Goal: Task Accomplishment & Management: Complete application form

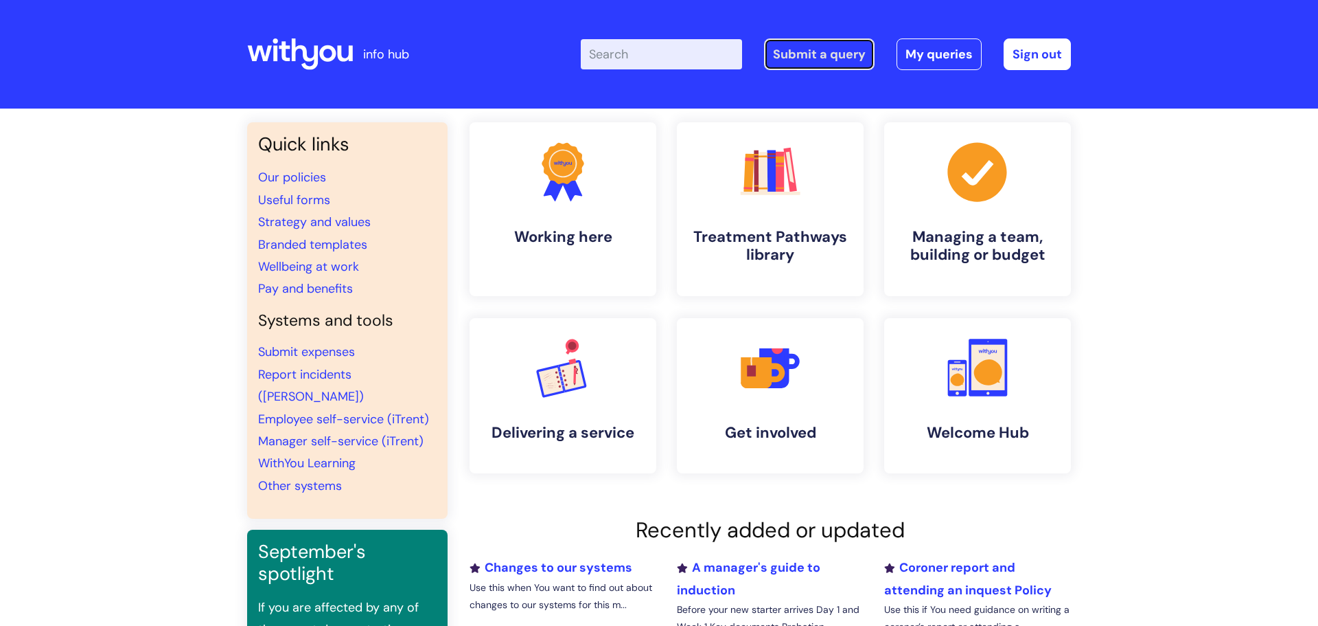
click at [827, 61] on link "Submit a query" at bounding box center [819, 54] width 111 height 32
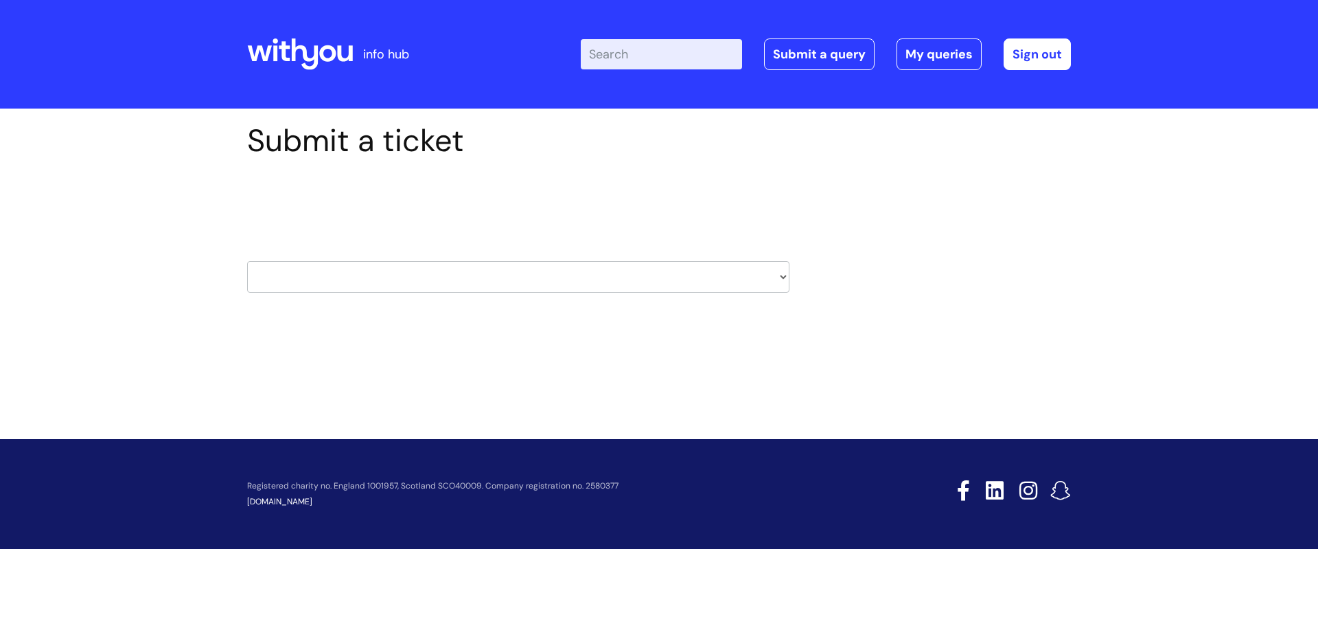
click at [421, 283] on select "HR / People IT and Support Clinical Drug Alerts Finance Accounts Data Support T…" at bounding box center [518, 277] width 542 height 32
select select "it_and_support"
click at [247, 261] on select "HR / People IT and Support Clinical Drug Alerts Finance Accounts Data Support T…" at bounding box center [518, 277] width 542 height 32
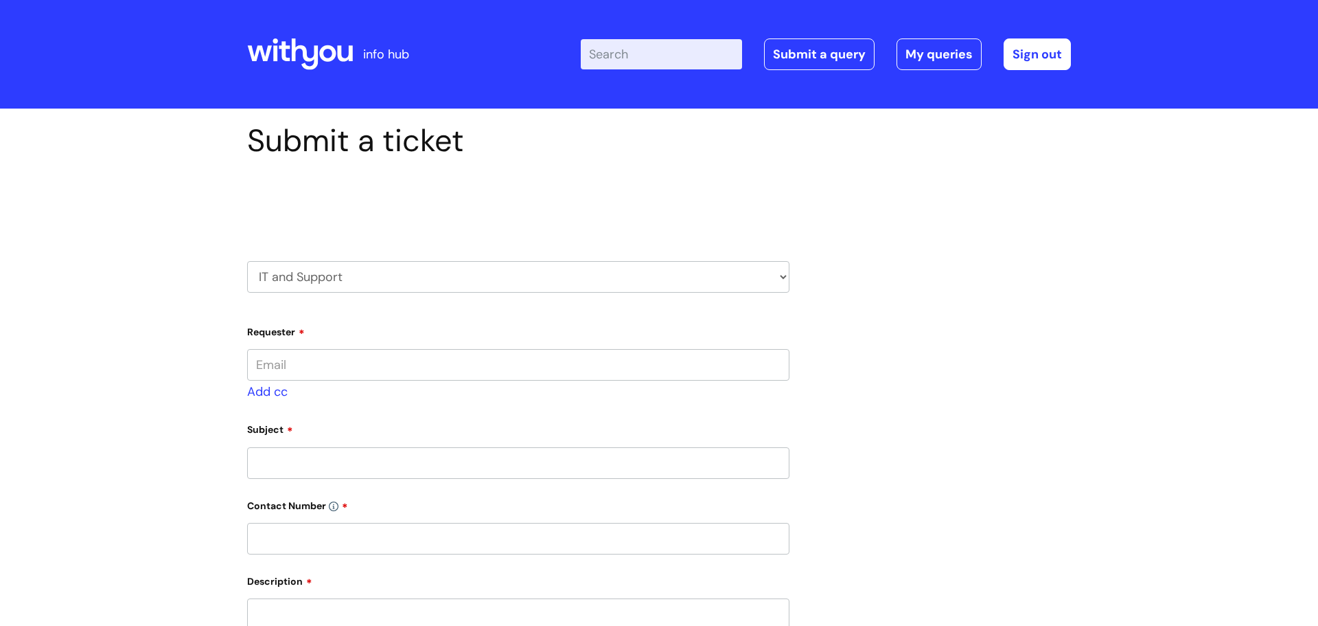
type input "[PERSON_NAME][EMAIL_ADDRESS][PERSON_NAME][DOMAIN_NAME]"
select select "80004286539"
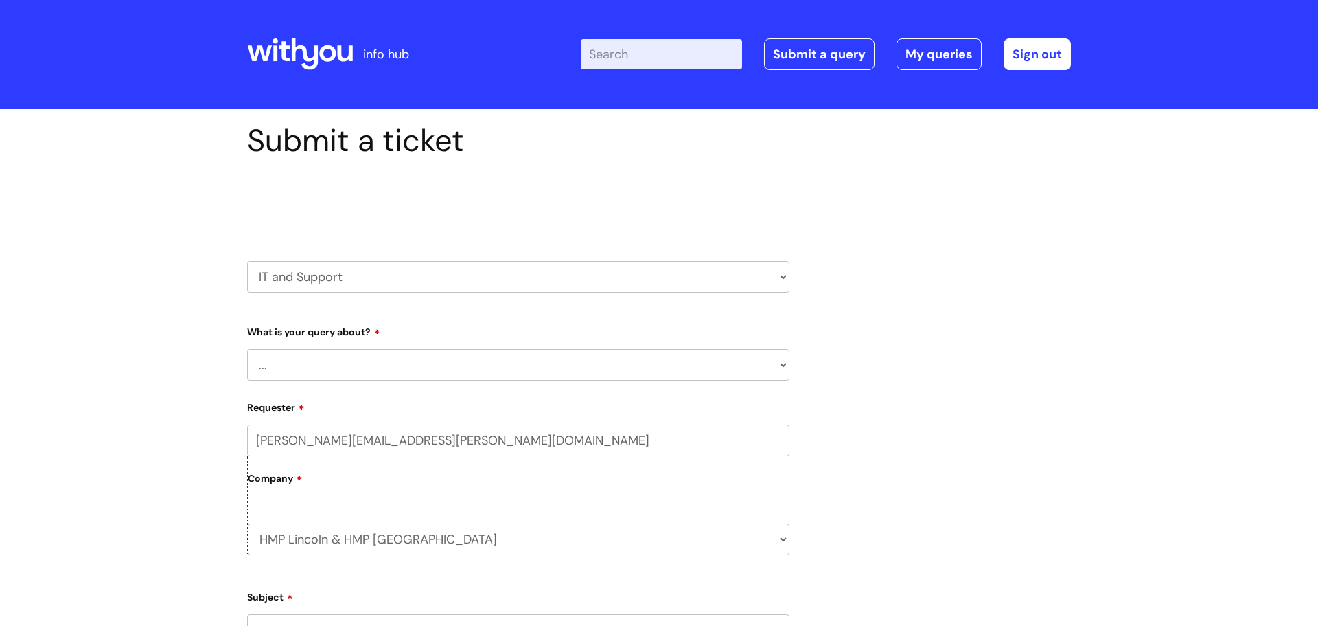
click at [358, 371] on select "... Mobile Phone Reset & MFA Accounts, Starters and Leavers IT Hardware issue I…" at bounding box center [518, 365] width 542 height 32
click at [247, 349] on select "... Mobile Phone Reset & MFA Accounts, Starters and Leavers IT Hardware issue I…" at bounding box center [518, 365] width 542 height 32
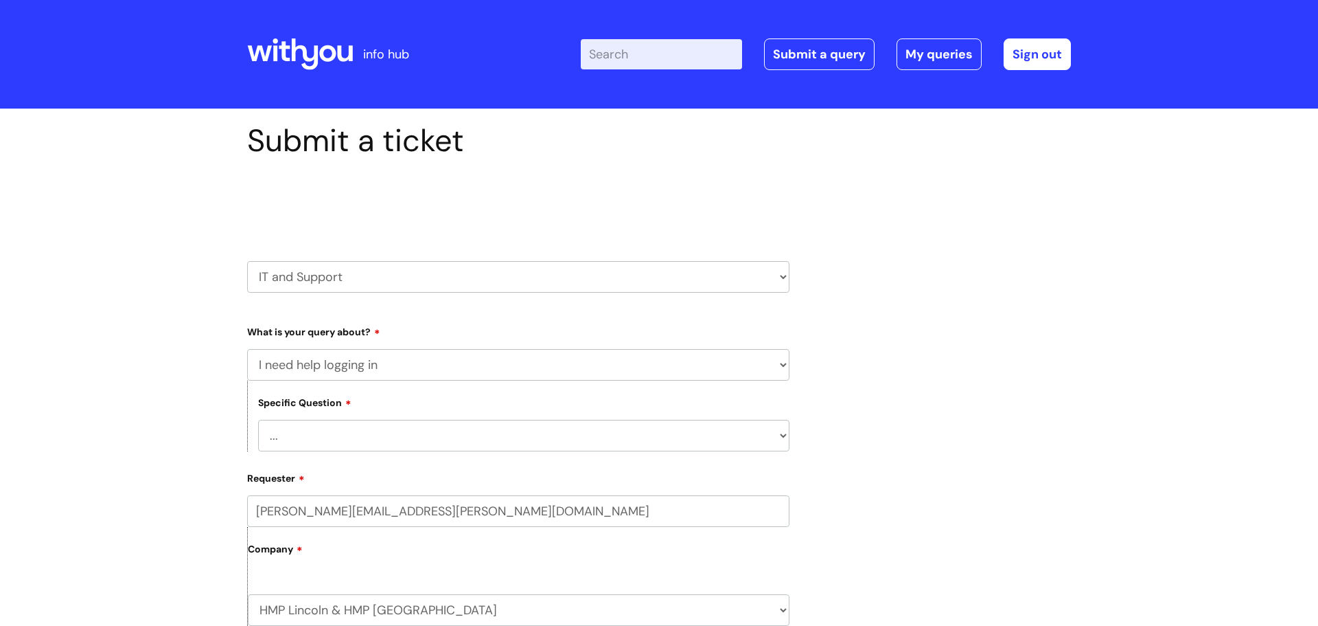
click at [317, 437] on select "... I need help logging into my laptop/chromebook I need access or help logging…" at bounding box center [523, 436] width 531 height 32
click at [307, 369] on select "... Mobile Phone Reset & MFA Accounts, Starters and Leavers IT Hardware issue I…" at bounding box center [518, 365] width 542 height 32
click at [247, 349] on select "... Mobile Phone Reset & MFA Accounts, Starters and Leavers IT Hardware issue I…" at bounding box center [518, 365] width 542 height 32
click at [343, 442] on select "... I have a new starter I have a leaver I need to make a change to an account …" at bounding box center [523, 436] width 531 height 32
click at [340, 363] on select "... Mobile Phone Reset & MFA Accounts, Starters and Leavers IT Hardware issue I…" at bounding box center [518, 365] width 542 height 32
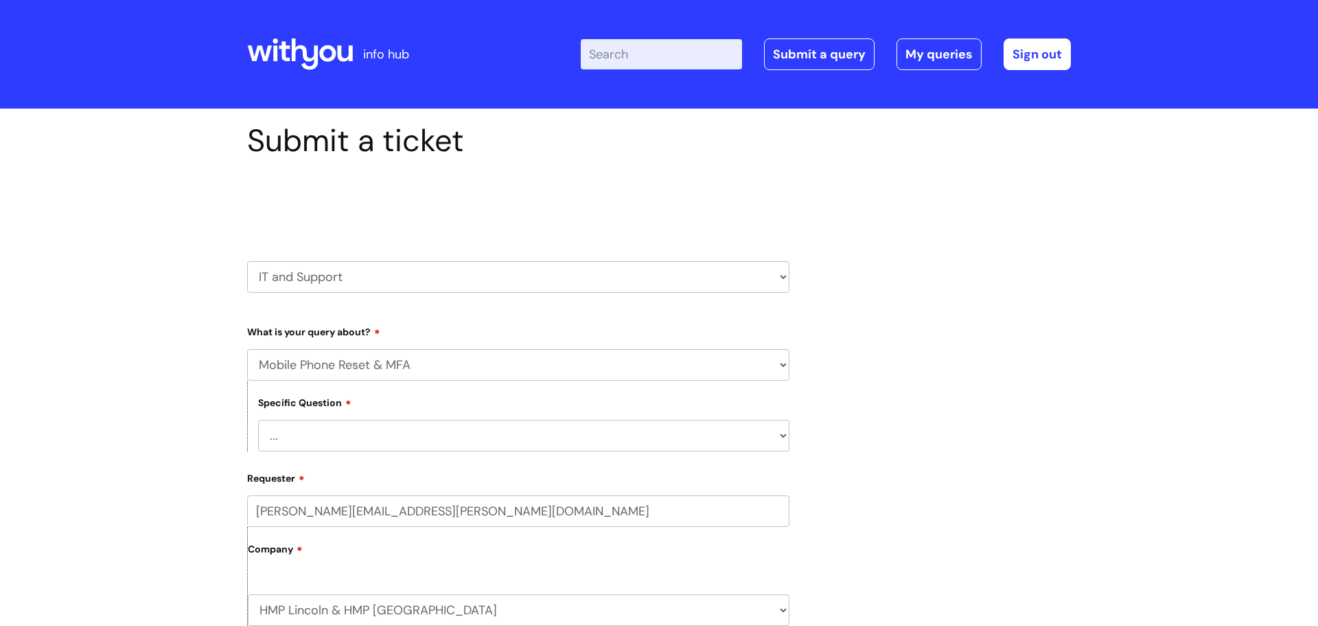
click at [247, 349] on select "... Mobile Phone Reset & MFA Accounts, Starters and Leavers IT Hardware issue I…" at bounding box center [518, 365] width 542 height 32
click at [341, 367] on select "... Mobile Phone Reset & MFA Accounts, Starters and Leavers IT Hardware issue I…" at bounding box center [518, 365] width 542 height 32
select select "I need help logging in"
click at [247, 349] on select "... Mobile Phone Reset & MFA Accounts, Starters and Leavers IT Hardware issue I…" at bounding box center [518, 365] width 542 height 32
click at [334, 434] on select "... I need help logging into my laptop/chromebook I need access or help logging…" at bounding box center [523, 436] width 531 height 32
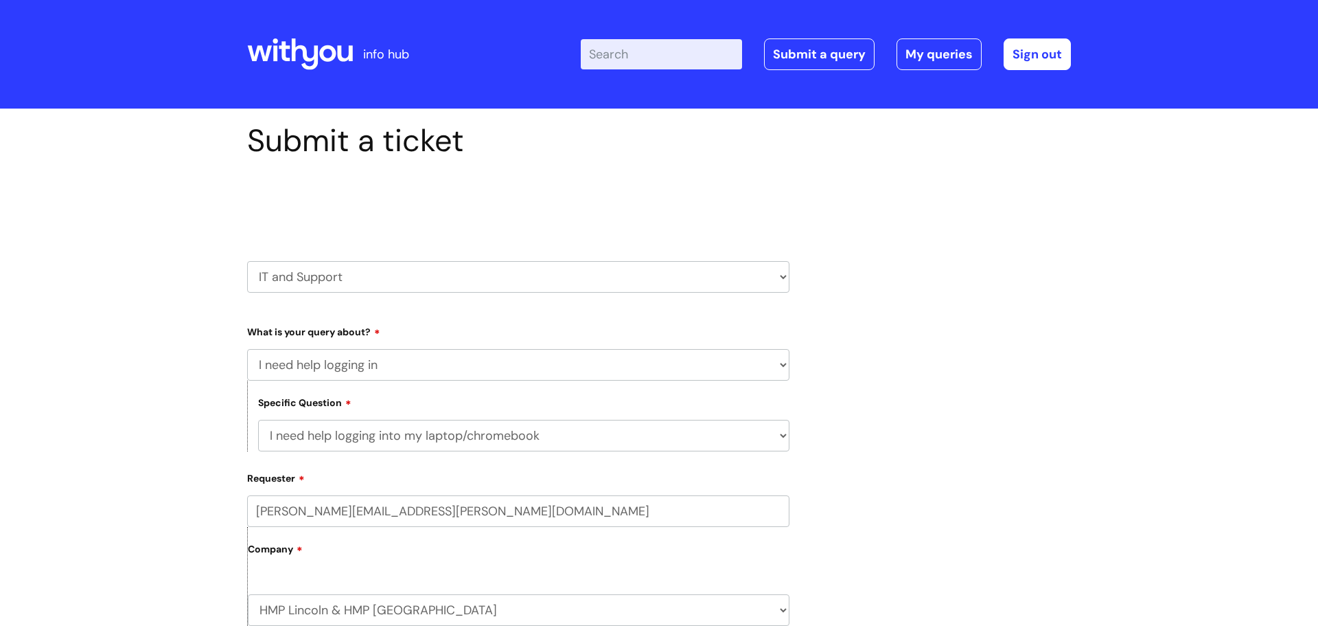
click at [258, 420] on select "... I need help logging into my laptop/chromebook I need access or help logging…" at bounding box center [523, 436] width 531 height 32
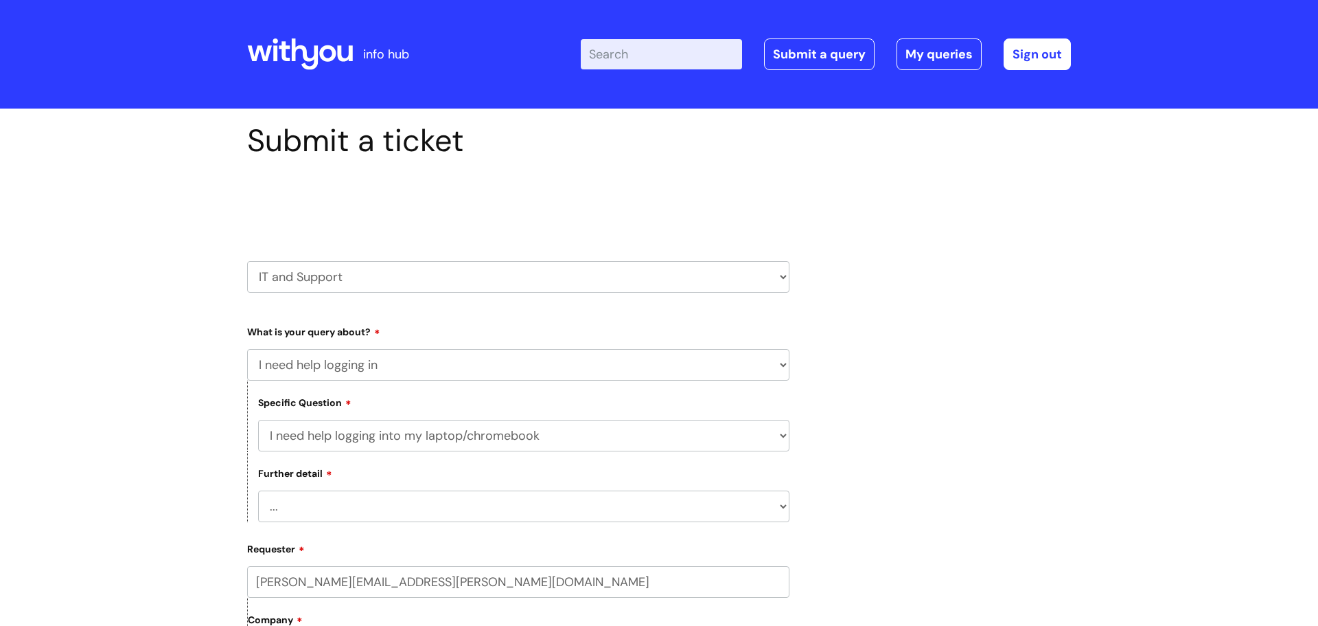
click at [346, 432] on select "... I need help logging into my laptop/chromebook I need access or help logging…" at bounding box center [523, 436] width 531 height 32
select select "I need access or help logging into a system, including Single Sign On"
click at [258, 420] on select "... I need help logging into my laptop/chromebook I need access or help logging…" at bounding box center [523, 436] width 531 height 32
click at [348, 503] on select "... Nebula Halo IT Portal PCMIS [PERSON_NAME] iTrent CJSM NHS email Summary Car…" at bounding box center [523, 506] width 531 height 32
select select "Anything else"
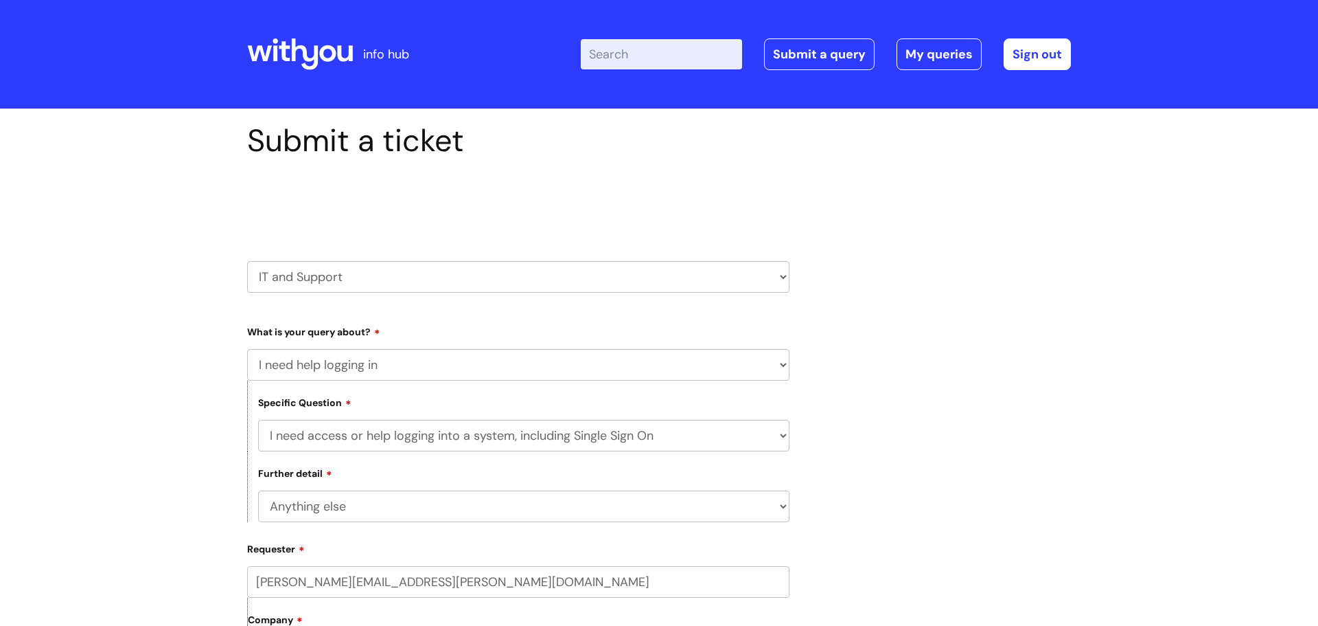
click at [258, 490] on select "... Nebula Halo IT Portal PCMIS [PERSON_NAME] iTrent CJSM NHS email Summary Car…" at bounding box center [523, 506] width 531 height 32
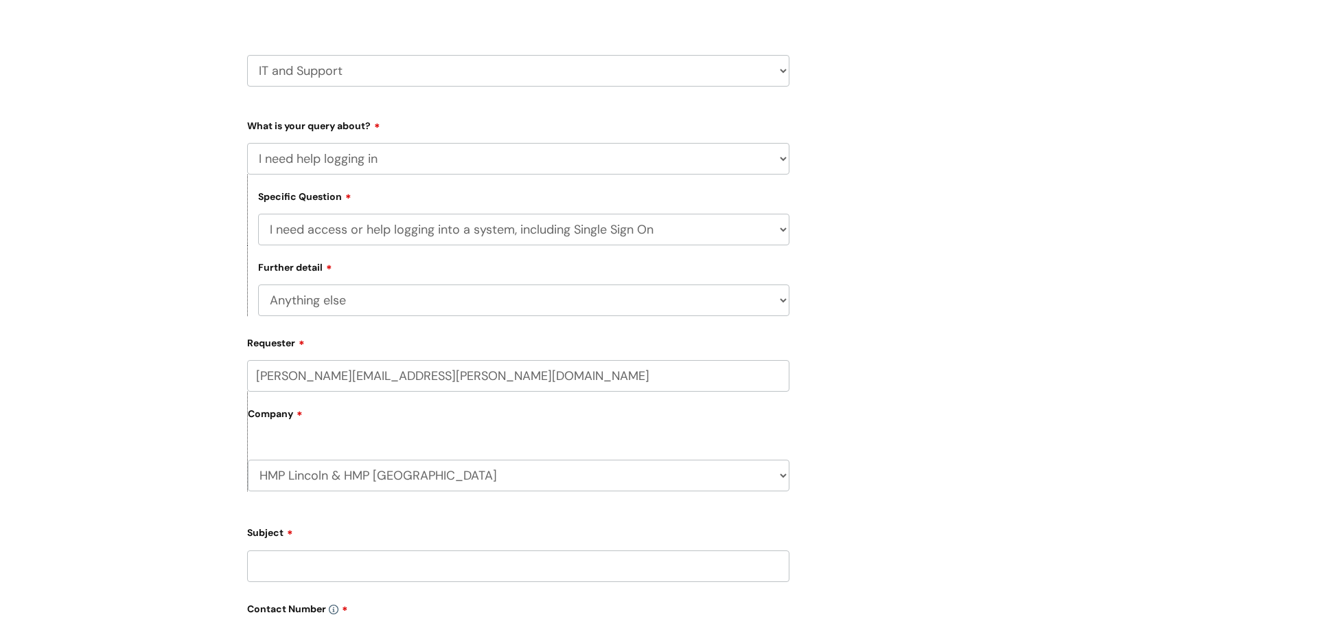
scroll to position [413, 0]
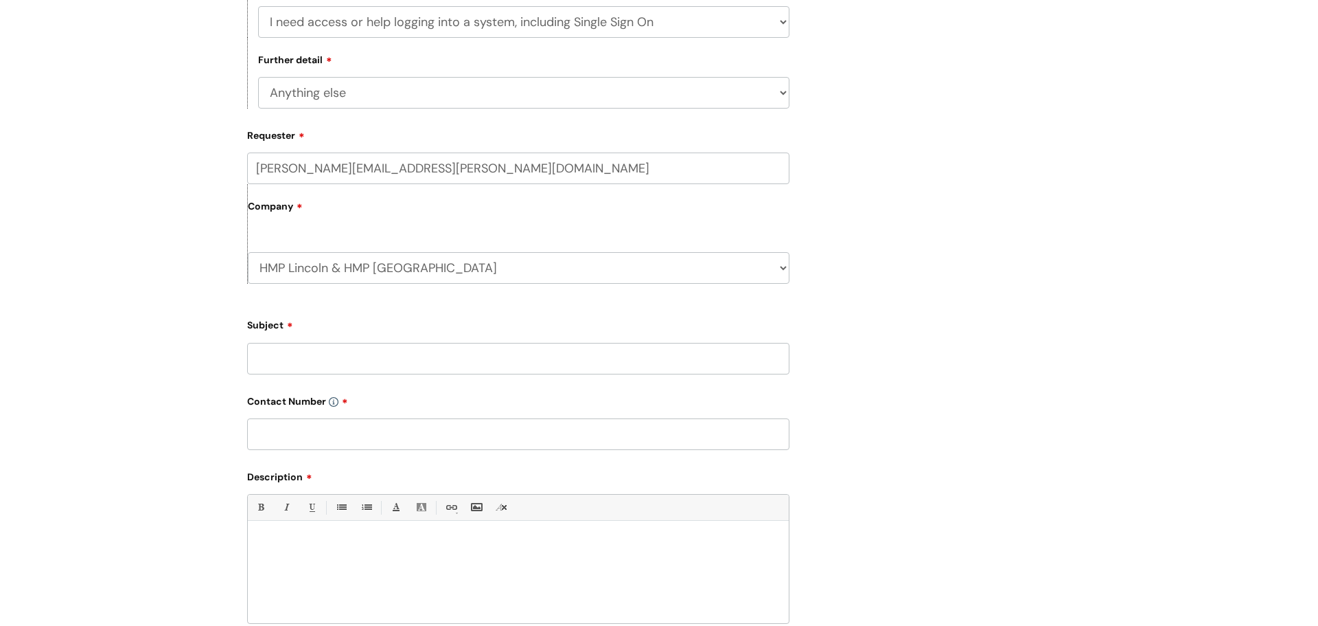
click at [352, 355] on input "Subject" at bounding box center [518, 359] width 542 height 32
type input "re: forgotten password"
click at [317, 428] on input "text" at bounding box center [518, 434] width 542 height 32
type input "01522663333"
click at [322, 548] on p at bounding box center [518, 544] width 521 height 12
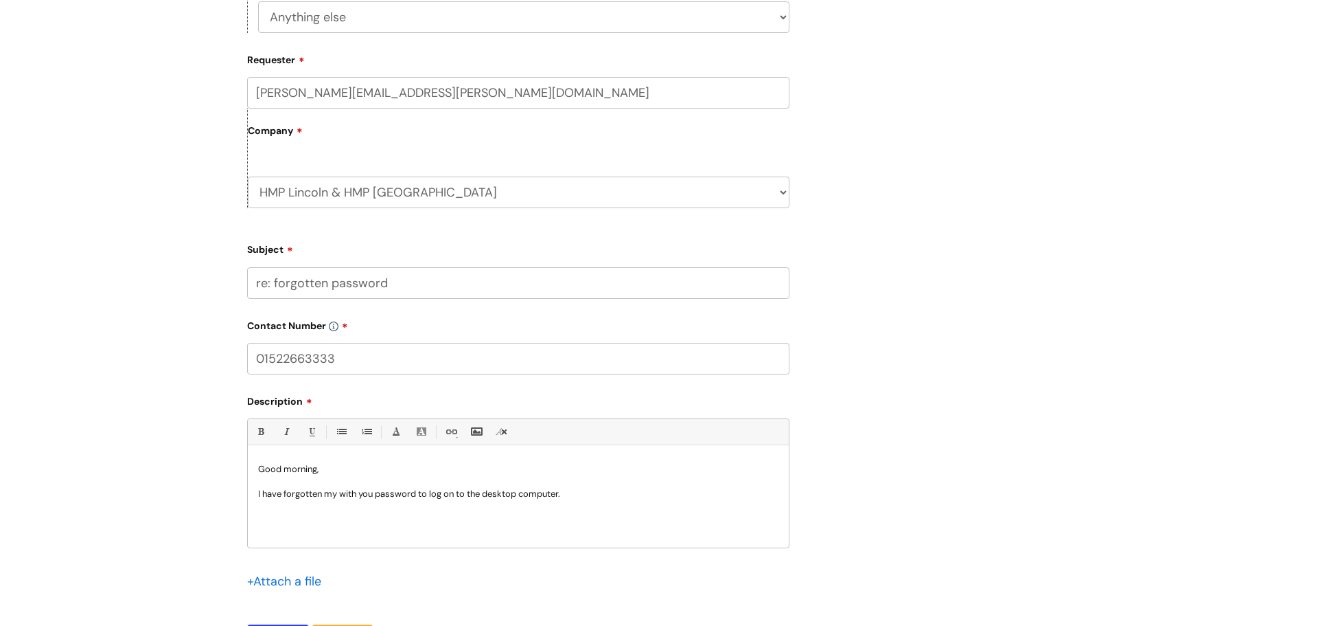
scroll to position [514, 0]
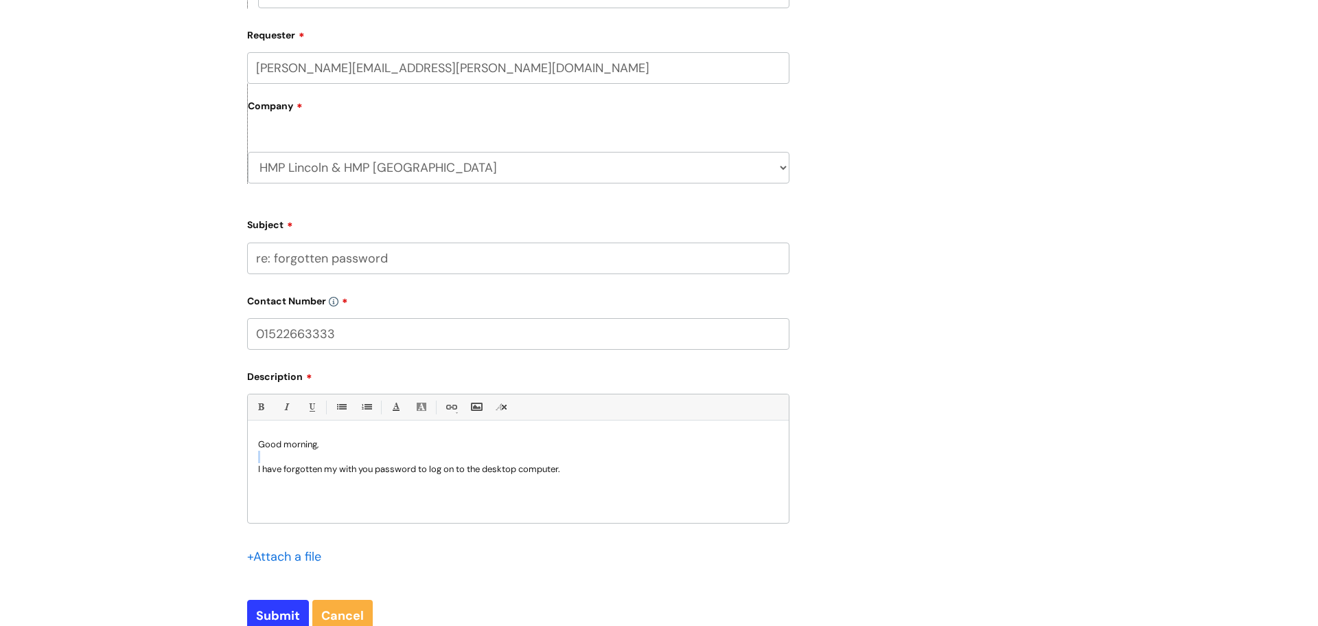
drag, startPoint x: 368, startPoint y: 461, endPoint x: 356, endPoint y: 460, distance: 11.7
click at [348, 455] on p at bounding box center [518, 456] width 521 height 12
click at [355, 478] on div "Good morning, I have forgotten my with you password to log on to the desktop co…" at bounding box center [518, 475] width 541 height 95
click at [453, 490] on div "Good morning, I have forgotten my with you password to log on to the desktop co…" at bounding box center [518, 475] width 541 height 95
click at [597, 468] on p "I have forgotten my with you password to log on to the desktop computer." at bounding box center [518, 469] width 521 height 12
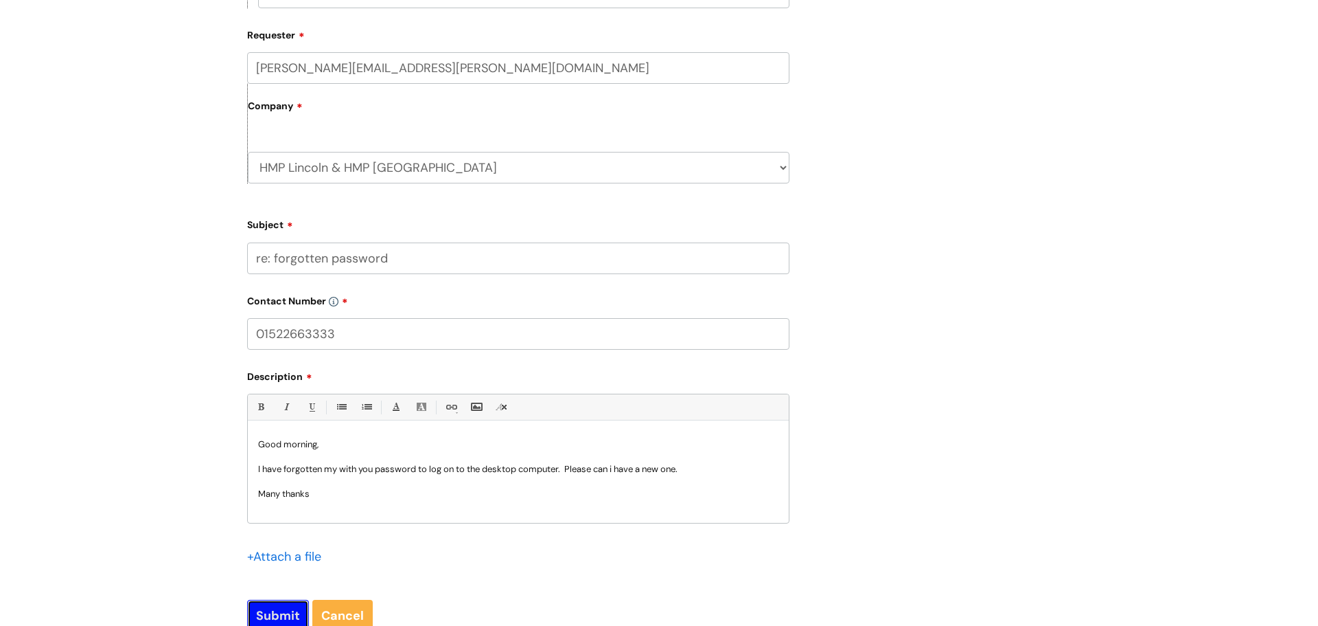
click at [277, 604] on input "Submit" at bounding box center [278, 615] width 62 height 32
type input "Please Wait..."
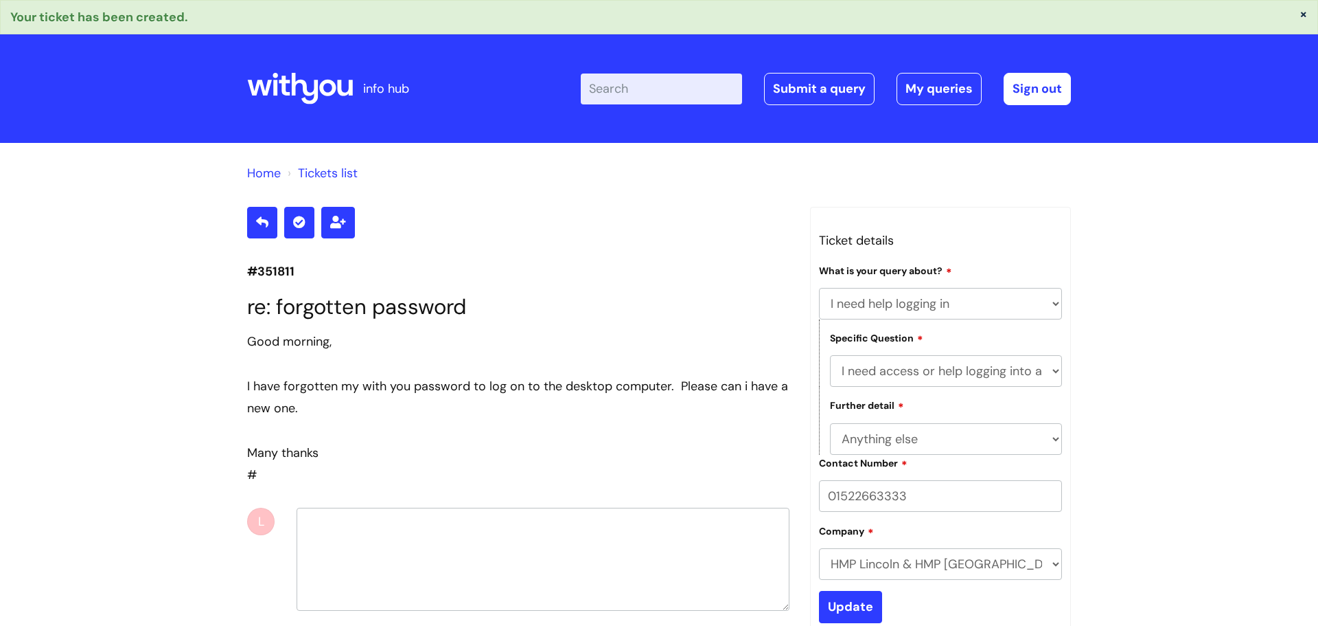
select select "I need help logging in"
select select "I need access or help logging into a system, including Single Sign On"
select select "Anything else"
